Goal: Task Accomplishment & Management: Use online tool/utility

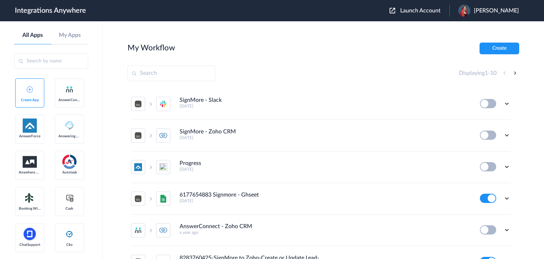
click at [415, 12] on span "Launch Account" at bounding box center [420, 11] width 40 height 6
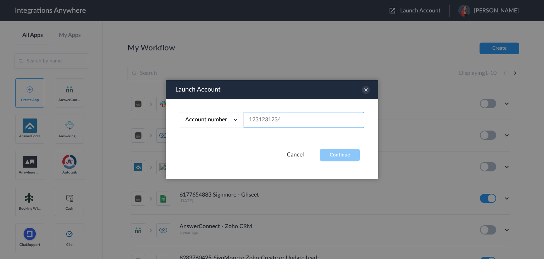
paste input "8667996998"
type input "8667996998"
click at [346, 159] on button "Continue" at bounding box center [340, 155] width 40 height 12
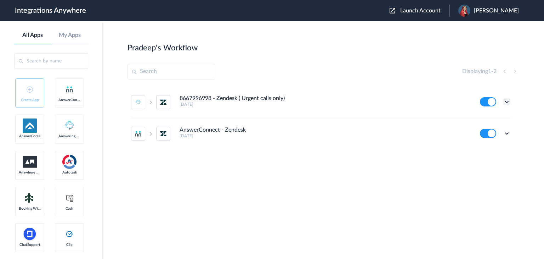
click at [507, 101] on icon at bounding box center [506, 101] width 7 height 7
click at [487, 118] on li "Edit" at bounding box center [487, 118] width 46 height 13
click at [508, 131] on icon at bounding box center [506, 133] width 7 height 7
click at [501, 151] on li "Edit" at bounding box center [487, 149] width 46 height 13
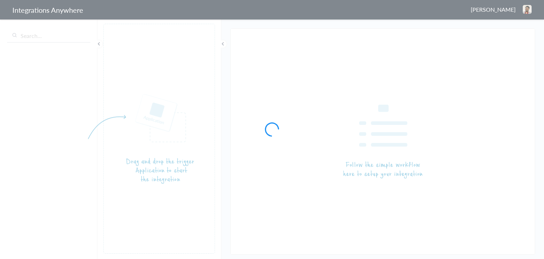
type input "8667996998 - Zendesk ( Urgent calls only)"
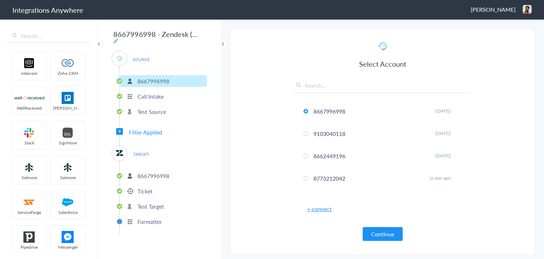
click at [147, 175] on p "8667996998" at bounding box center [153, 175] width 32 height 8
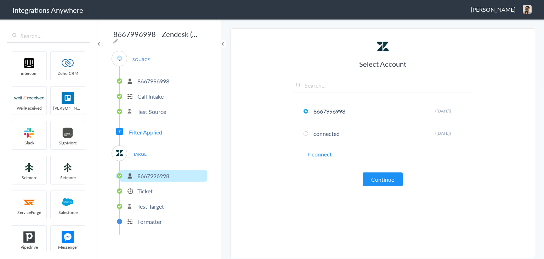
click at [148, 185] on li "Ticket" at bounding box center [163, 191] width 87 height 12
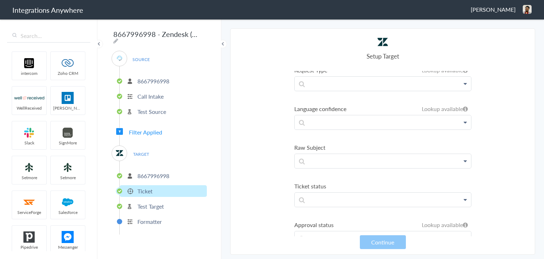
scroll to position [773, 0]
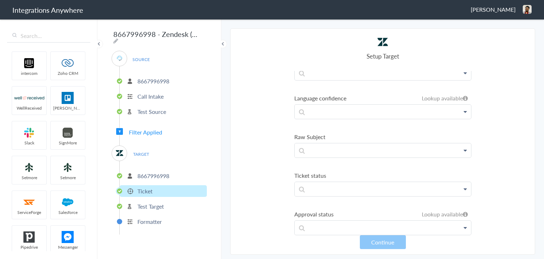
click at [154, 128] on span "Filter Applied" at bounding box center [145, 132] width 33 height 8
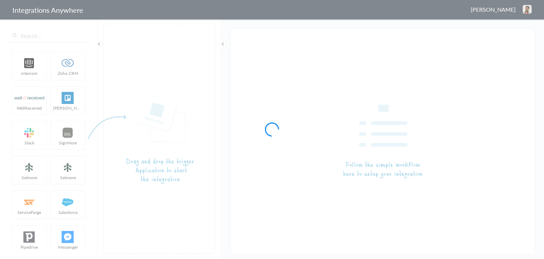
type input "AnswerConnect - Zendesk"
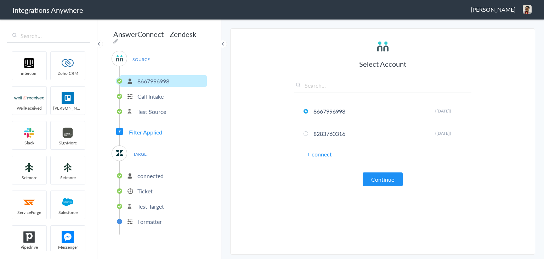
click at [142, 178] on li "connected" at bounding box center [163, 176] width 87 height 12
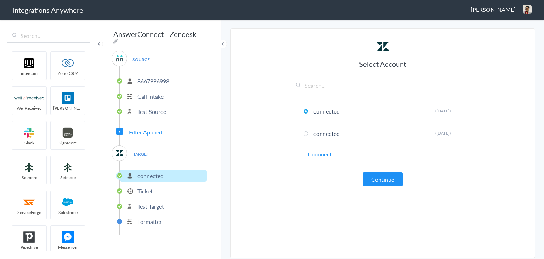
click at [150, 193] on ul "connected Ticket Test Target Formatter" at bounding box center [163, 197] width 88 height 73
click at [149, 188] on p "Ticket" at bounding box center [144, 191] width 15 height 8
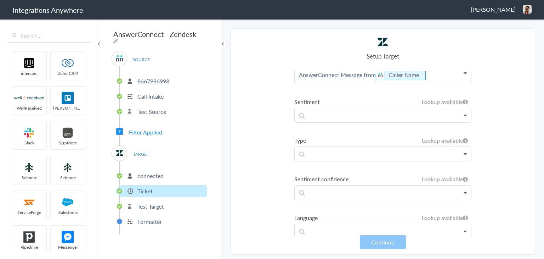
scroll to position [638, 0]
